Goal: Transaction & Acquisition: Book appointment/travel/reservation

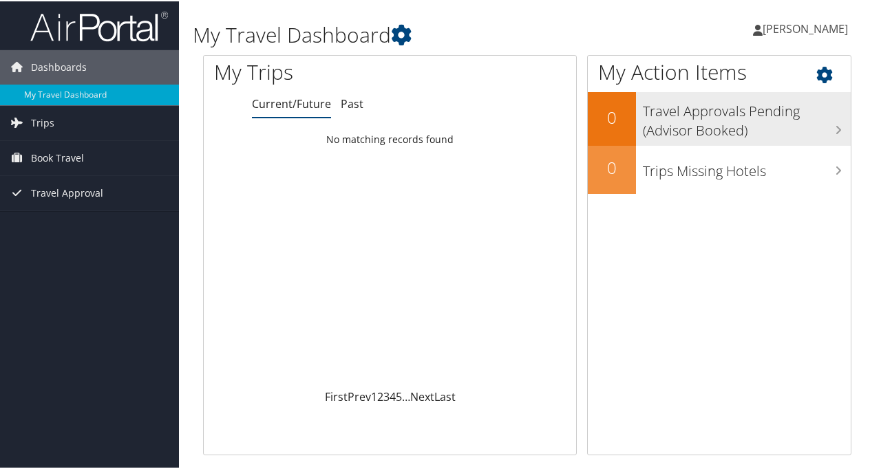
click at [714, 121] on h3 "Travel Approvals Pending (Advisor Booked)" at bounding box center [747, 116] width 208 height 45
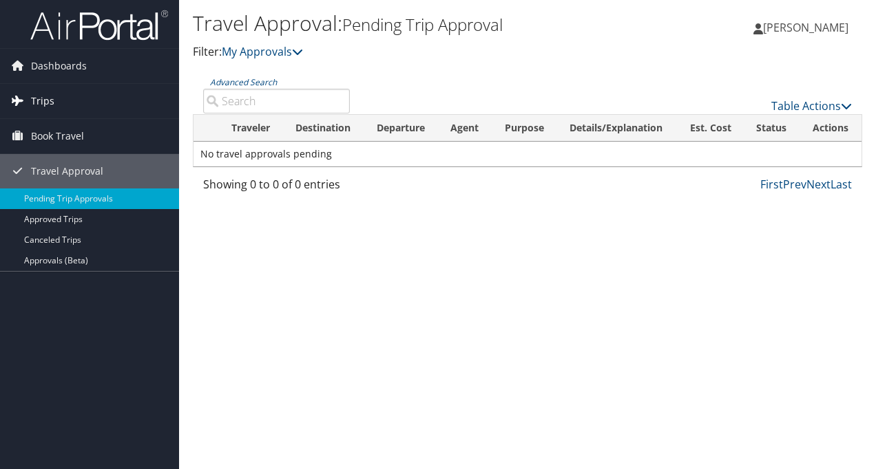
click at [19, 100] on icon at bounding box center [17, 100] width 21 height 21
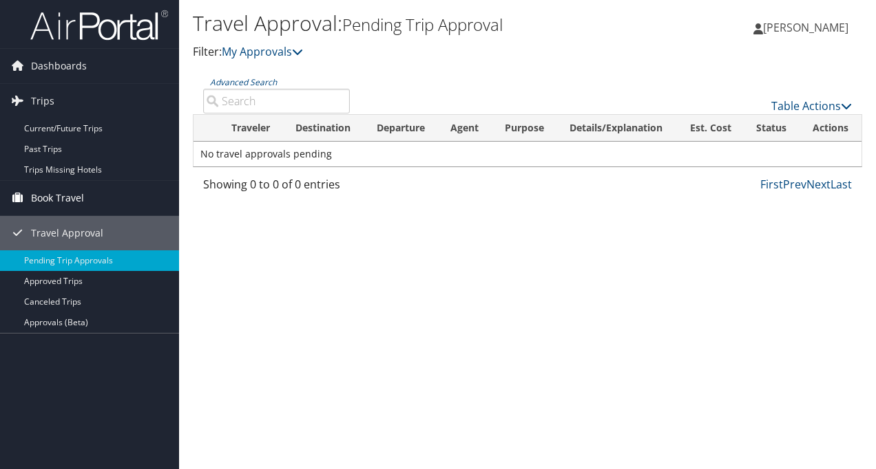
click at [65, 198] on span "Book Travel" at bounding box center [57, 198] width 53 height 34
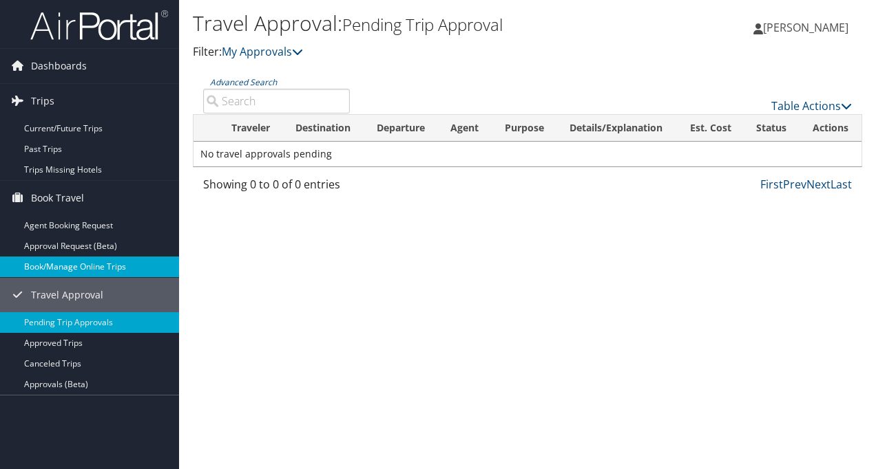
click at [67, 267] on link "Book/Manage Online Trips" at bounding box center [89, 267] width 179 height 21
click at [78, 265] on link "Book/Manage Online Trips" at bounding box center [89, 267] width 179 height 21
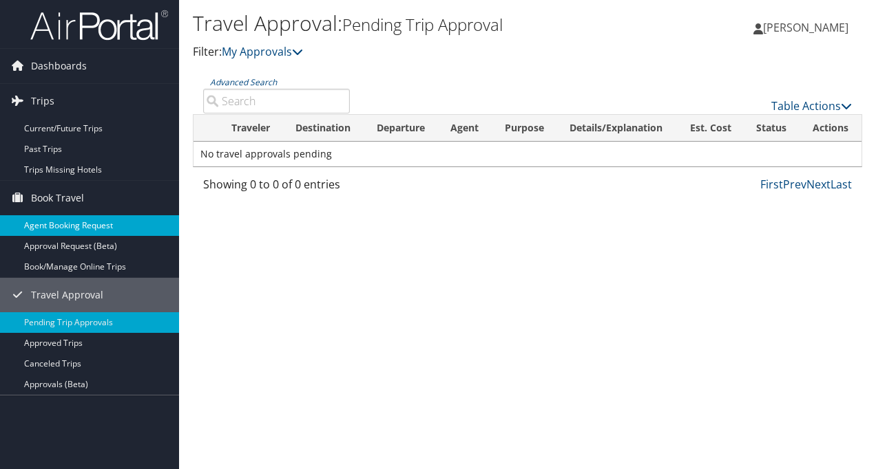
click at [113, 229] on link "Agent Booking Request" at bounding box center [89, 225] width 179 height 21
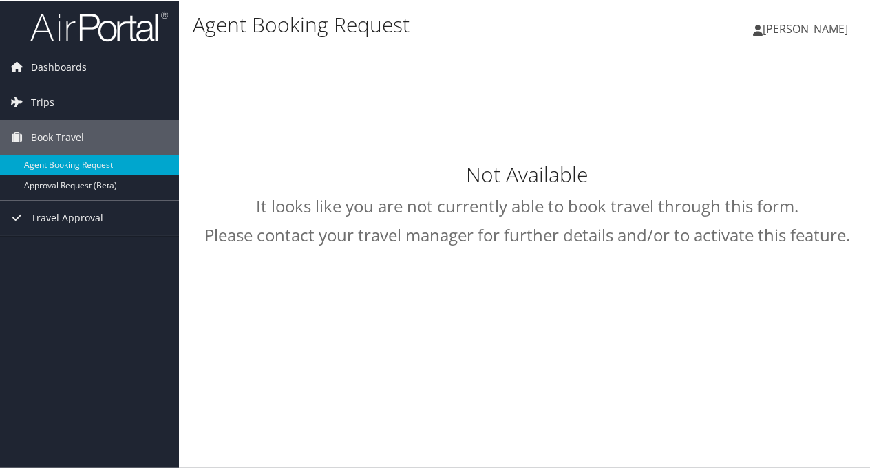
type input "[PERSON_NAME]"
select select "[EMAIL_ADDRESS][DOMAIN_NAME]"
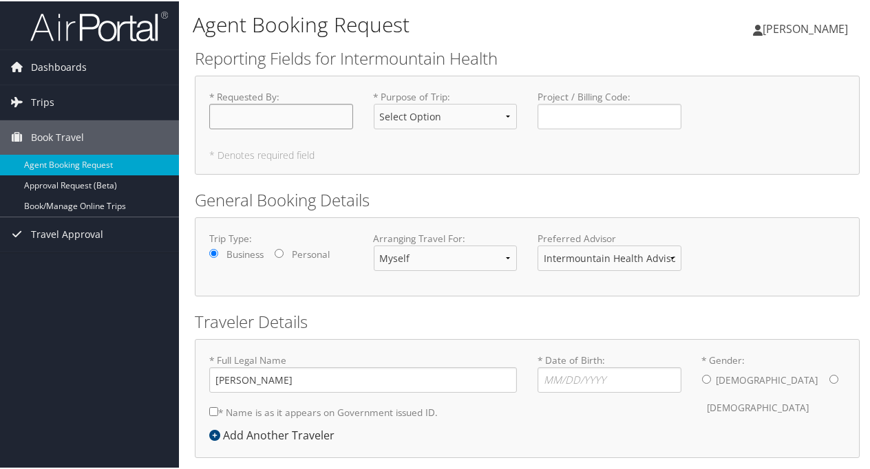
click at [303, 117] on input "* Requested By : Required" at bounding box center [281, 115] width 144 height 25
type input "[PERSON_NAME]"
click at [505, 113] on select "Select Option 3rd Party Reimbursable Business CME Conf or Education Groups Pers…" at bounding box center [446, 115] width 144 height 25
click at [374, 103] on select "Select Option 3rd Party Reimbursable Business CME Conf or Education Groups Pers…" at bounding box center [446, 115] width 144 height 25
click at [509, 113] on select "Select Option 3rd Party Reimbursable Business CME Conf or Education Groups Pers…" at bounding box center [446, 115] width 144 height 25
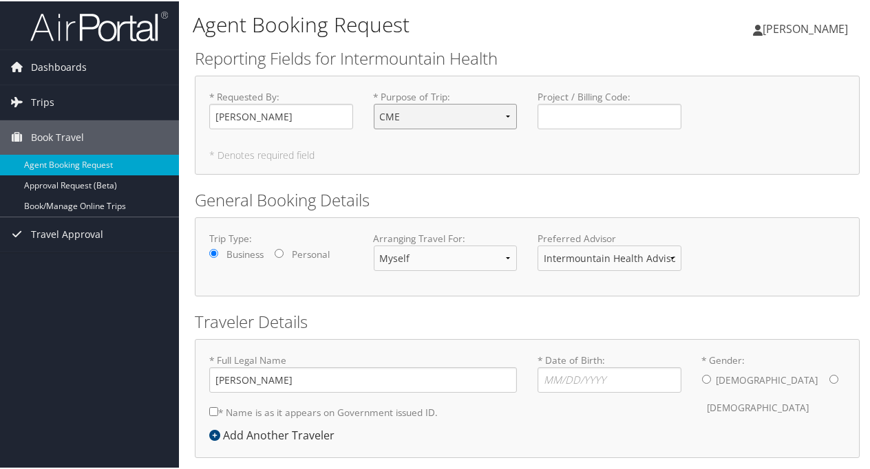
select select "Business"
click at [374, 103] on select "Select Option 3rd Party Reimbursable Business CME Conf or Education Groups Pers…" at bounding box center [446, 115] width 144 height 25
click at [635, 114] on input "Project / Billing Code : Required" at bounding box center [610, 115] width 144 height 25
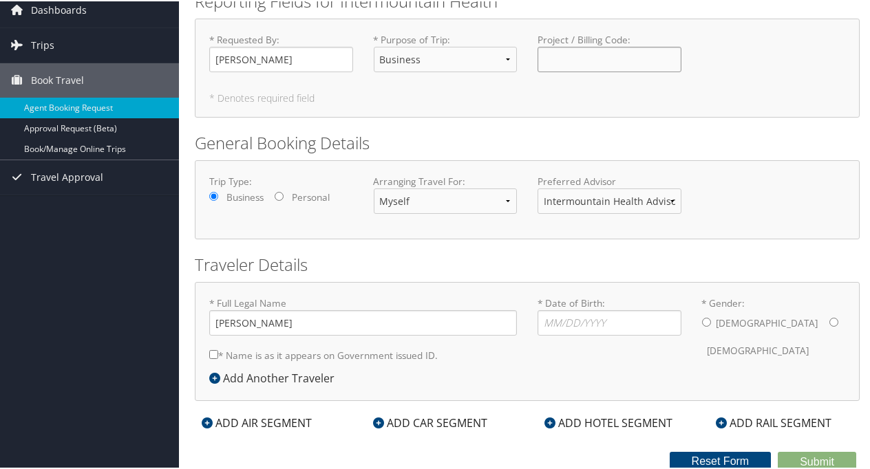
scroll to position [58, 0]
click at [585, 321] on input "* Date of Birth: Invalid Date" at bounding box center [610, 320] width 144 height 25
type input "02/07/1960"
click at [759, 336] on label "Female" at bounding box center [759, 349] width 102 height 26
click at [829, 323] on input "* Gender: Male Female" at bounding box center [833, 320] width 9 height 9
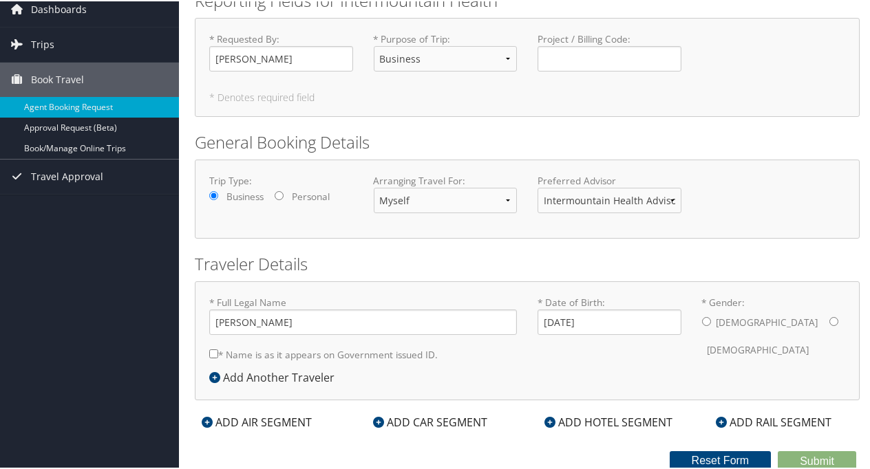
radio input "true"
click at [253, 420] on div "ADD AIR SEGMENT" at bounding box center [257, 421] width 124 height 17
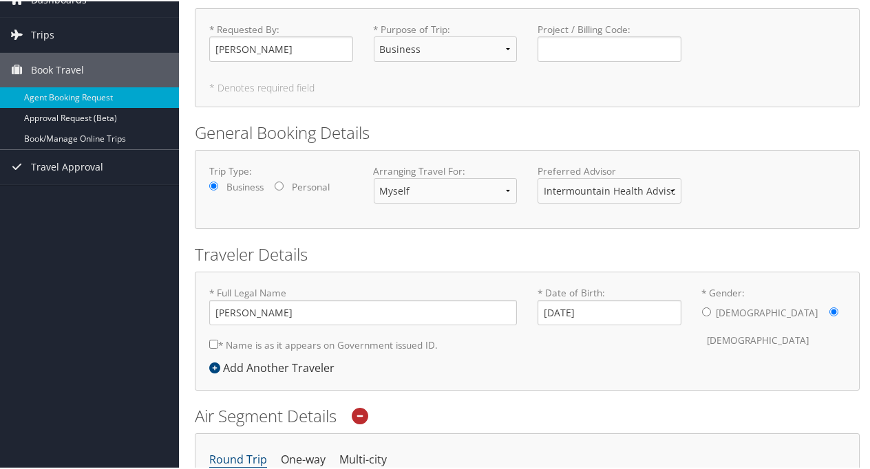
scroll to position [0, 0]
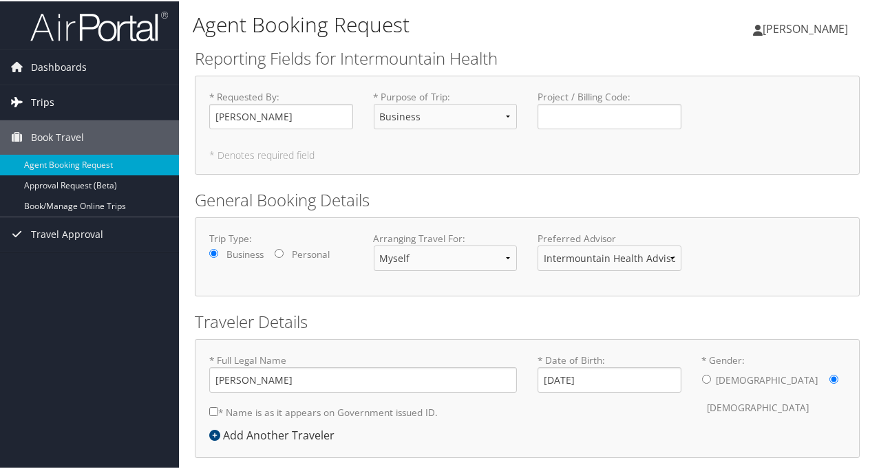
click at [50, 98] on span "Trips" at bounding box center [42, 101] width 23 height 34
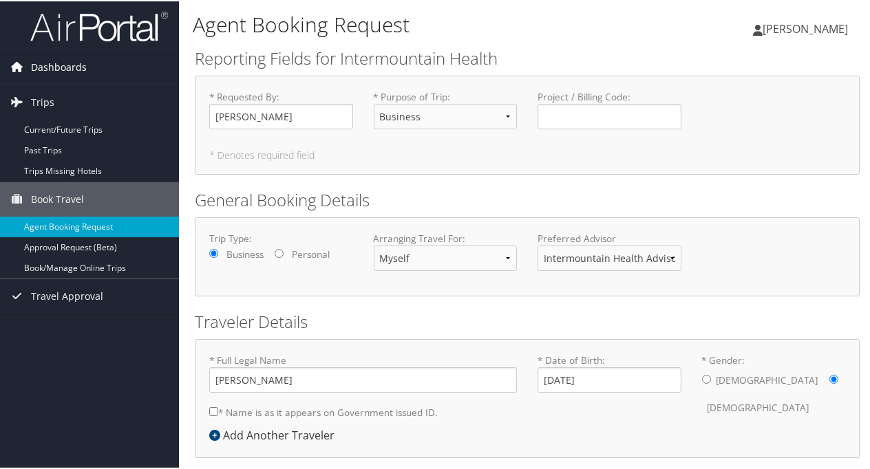
click at [54, 63] on span "Dashboards" at bounding box center [59, 66] width 56 height 34
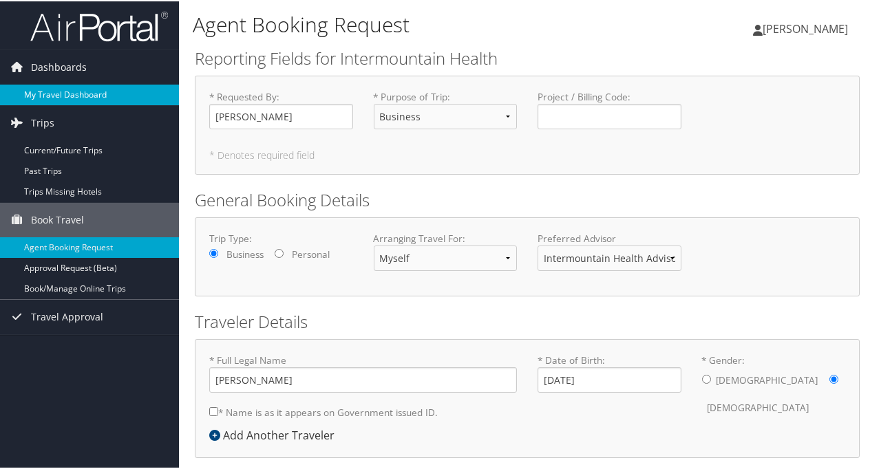
click at [63, 95] on link "My Travel Dashboard" at bounding box center [89, 93] width 179 height 21
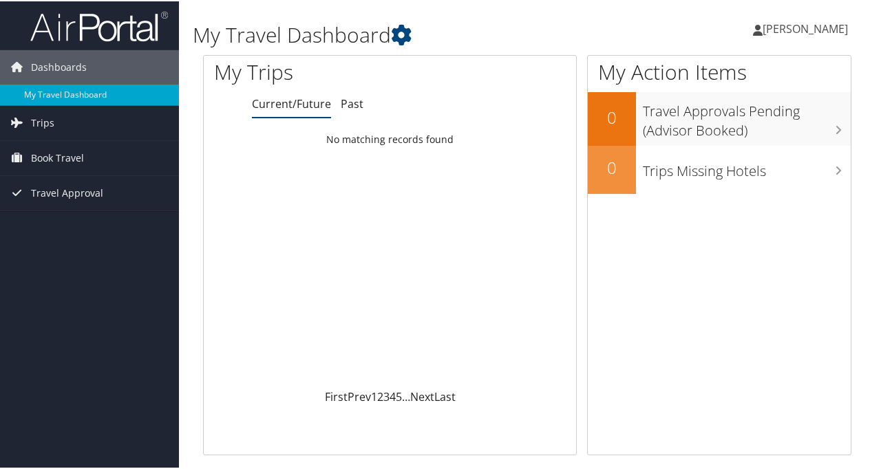
click at [801, 26] on span "[PERSON_NAME]" at bounding box center [805, 27] width 85 height 15
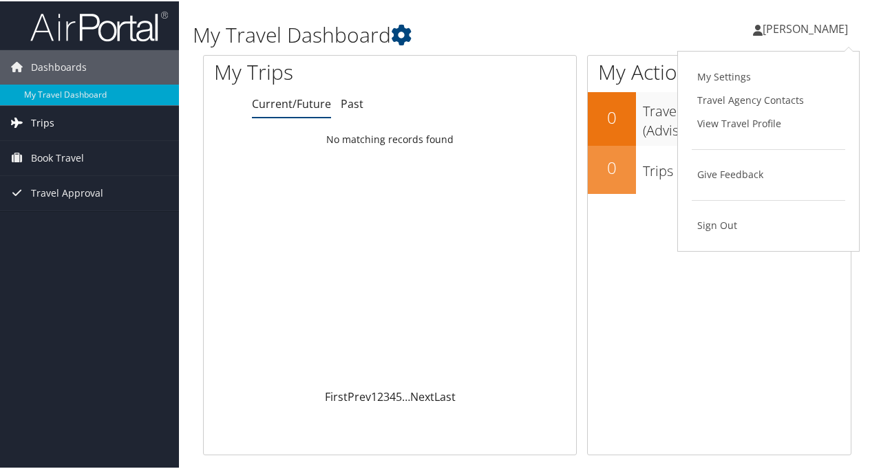
click at [69, 123] on link "Trips" at bounding box center [89, 122] width 179 height 34
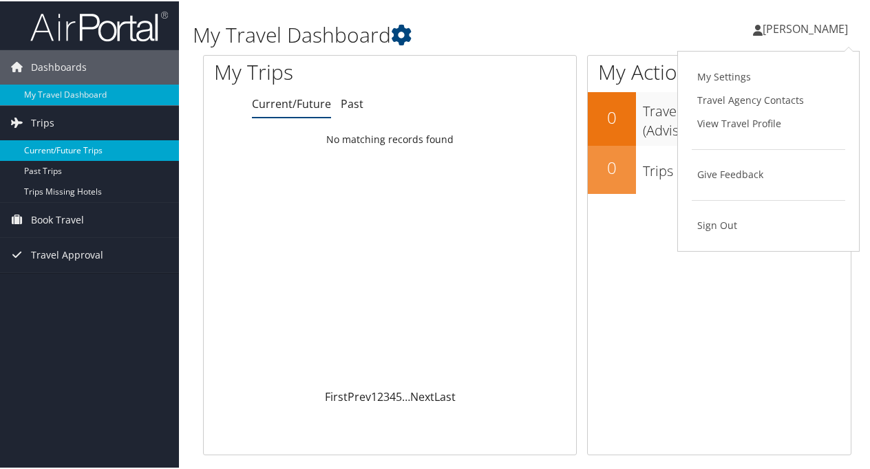
click at [74, 144] on link "Current/Future Trips" at bounding box center [89, 149] width 179 height 21
